Goal: Information Seeking & Learning: Learn about a topic

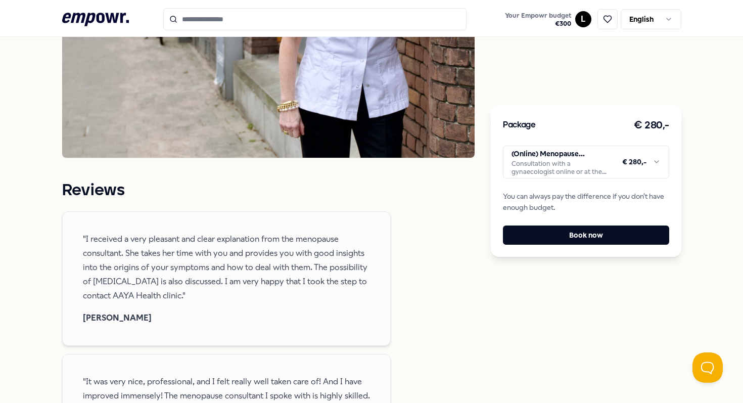
scroll to position [574, 0]
click at [166, 258] on span ""I received a very pleasant and clear explanation from the menopause consultant…" at bounding box center [226, 268] width 287 height 71
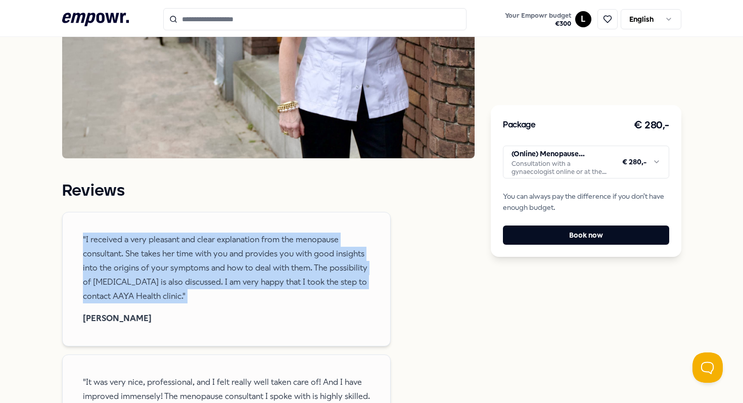
click at [166, 258] on span ""I received a very pleasant and clear explanation from the menopause consultant…" at bounding box center [226, 268] width 287 height 71
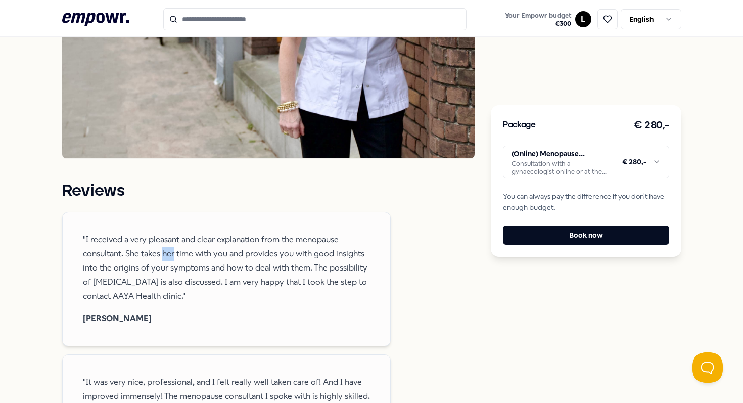
click at [166, 258] on span ""I received a very pleasant and clear explanation from the menopause consultant…" at bounding box center [226, 268] width 287 height 71
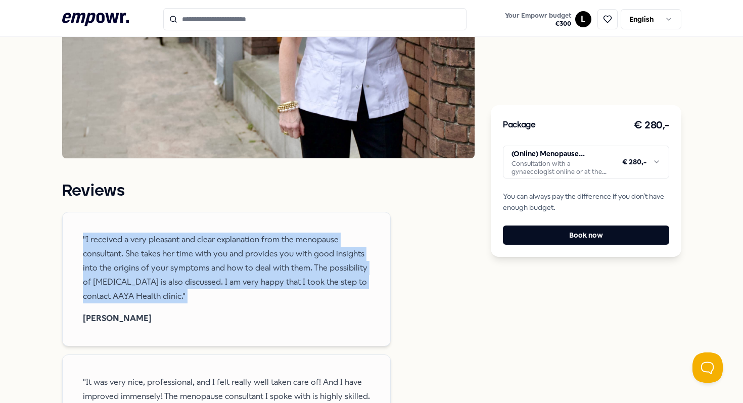
click at [166, 258] on span ""I received a very pleasant and clear explanation from the menopause consultant…" at bounding box center [226, 268] width 287 height 71
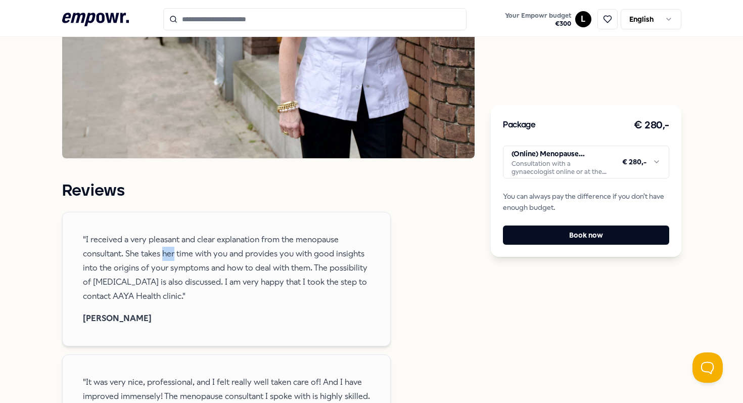
click at [166, 258] on span ""I received a very pleasant and clear explanation from the menopause consultant…" at bounding box center [226, 268] width 287 height 71
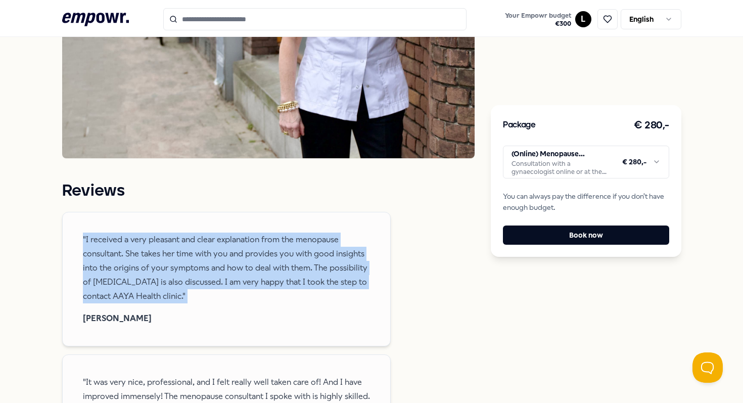
click at [166, 258] on span ""I received a very pleasant and clear explanation from the menopause consultant…" at bounding box center [226, 268] width 287 height 71
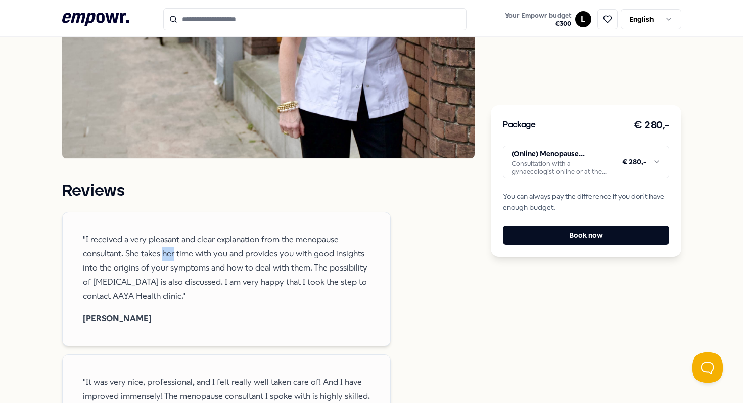
click at [166, 258] on span ""I received a very pleasant and clear explanation from the menopause consultant…" at bounding box center [226, 268] width 287 height 71
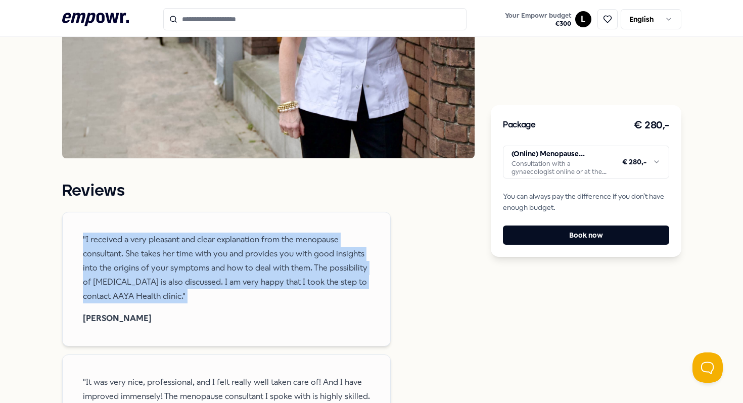
click at [166, 258] on span ""I received a very pleasant and clear explanation from the menopause consultant…" at bounding box center [226, 268] width 287 height 71
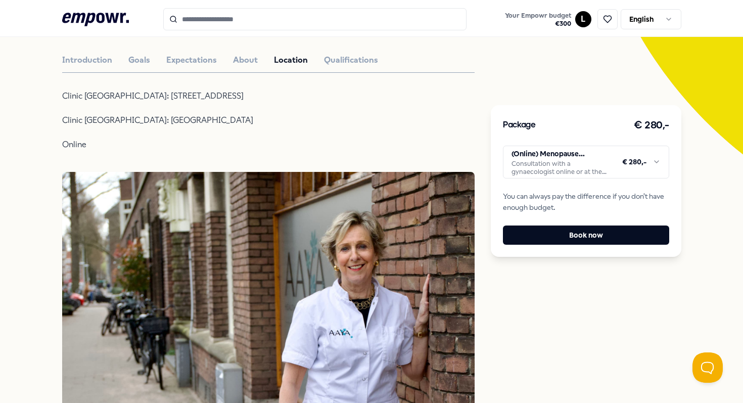
scroll to position [0, 0]
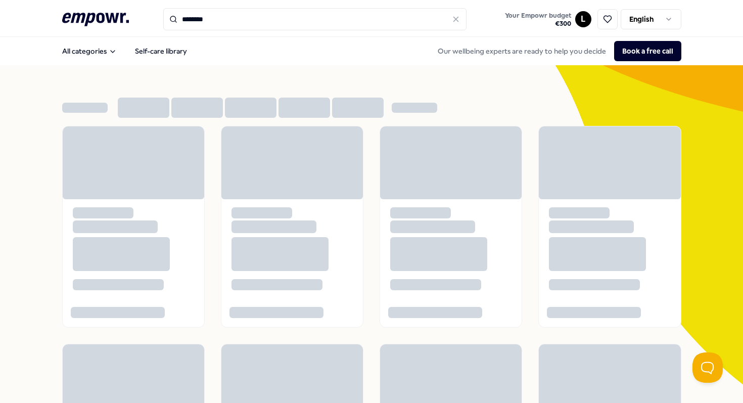
type input "********"
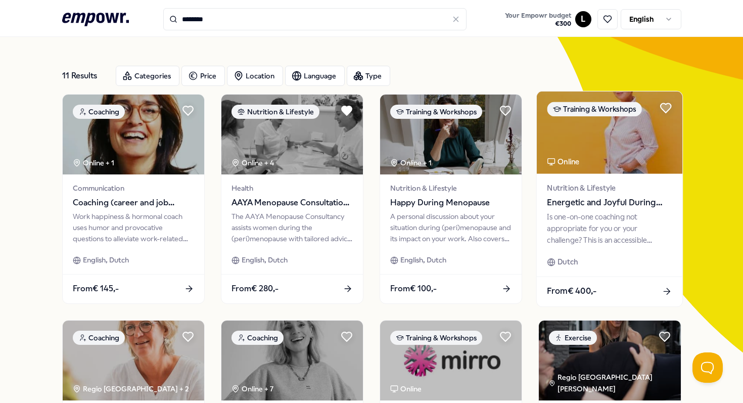
scroll to position [33, 0]
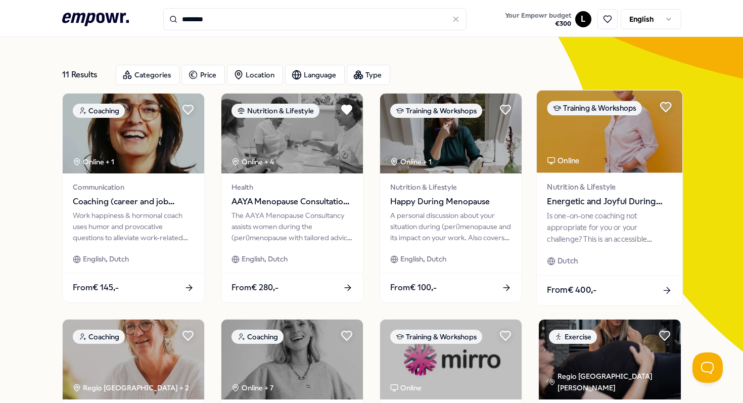
click at [616, 224] on div "Is one-on-one coaching not appropriate for you or your challenge? This is an ac…" at bounding box center [610, 227] width 125 height 35
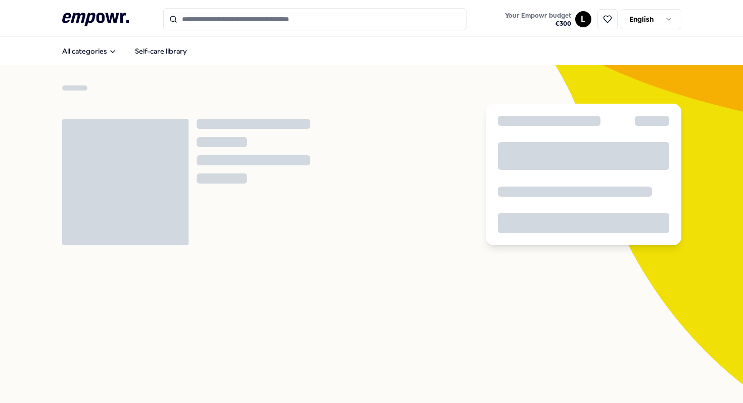
scroll to position [115, 0]
